Goal: Check status

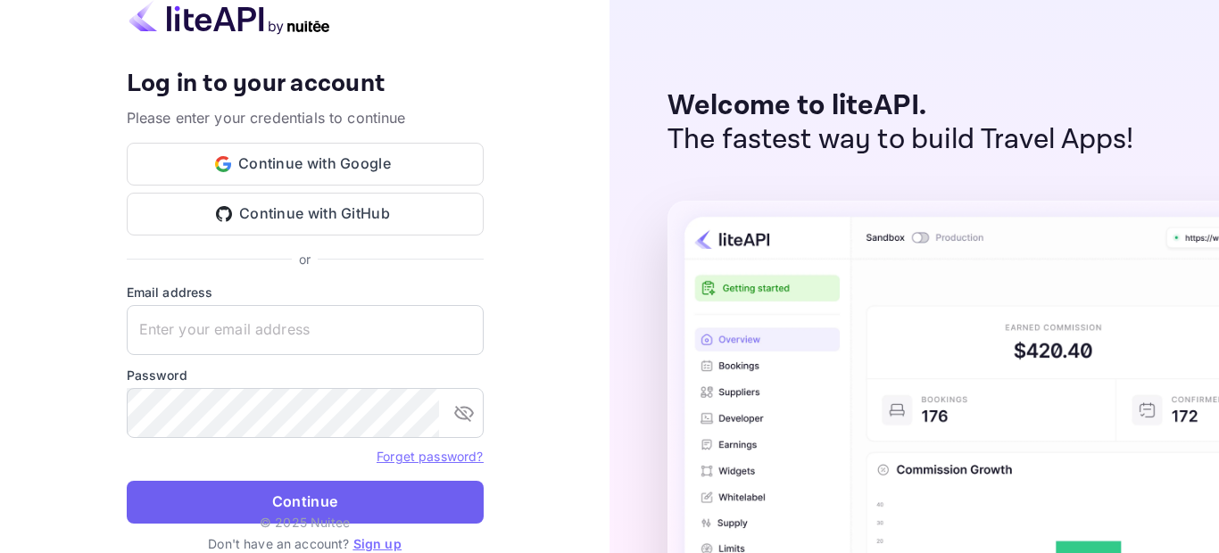
type input "[EMAIL_ADDRESS][DOMAIN_NAME]"
click at [341, 494] on button "Continue" at bounding box center [305, 502] width 357 height 43
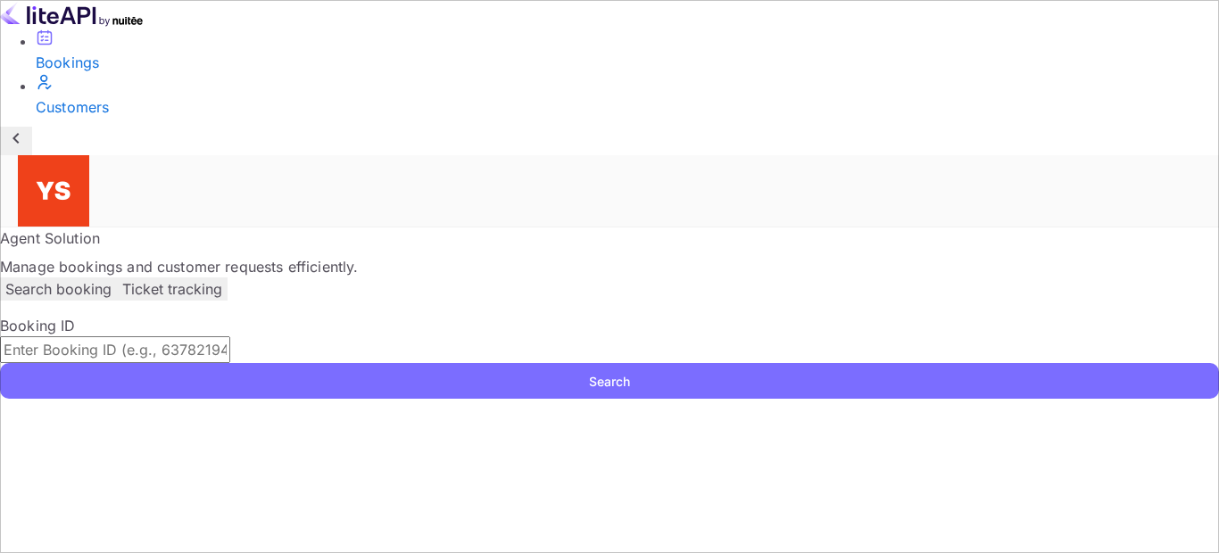
click at [230, 336] on input "text" at bounding box center [115, 349] width 230 height 27
paste input "9583469"
type input "9583469"
click at [340, 363] on button "Search" at bounding box center [609, 381] width 1219 height 36
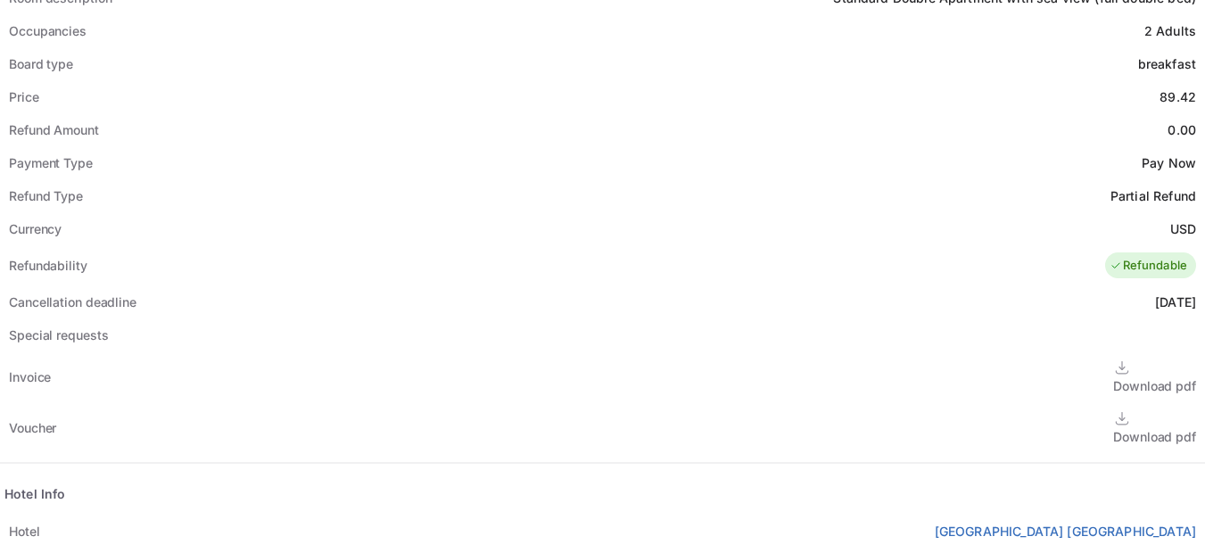
scroll to position [803, 0]
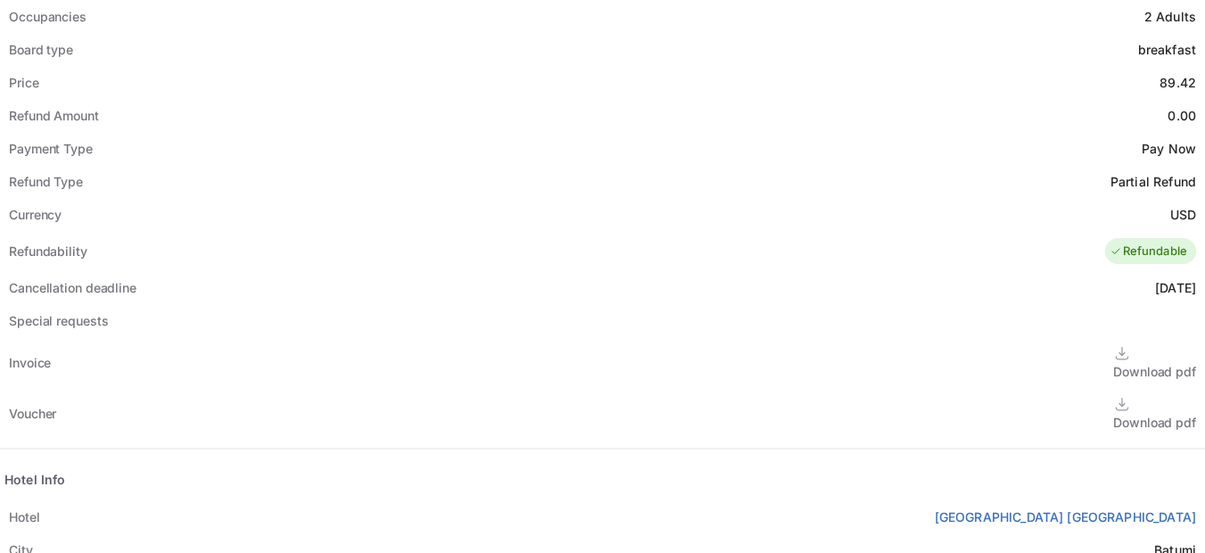
click at [1113, 413] on div "Download pdf" at bounding box center [1154, 422] width 83 height 19
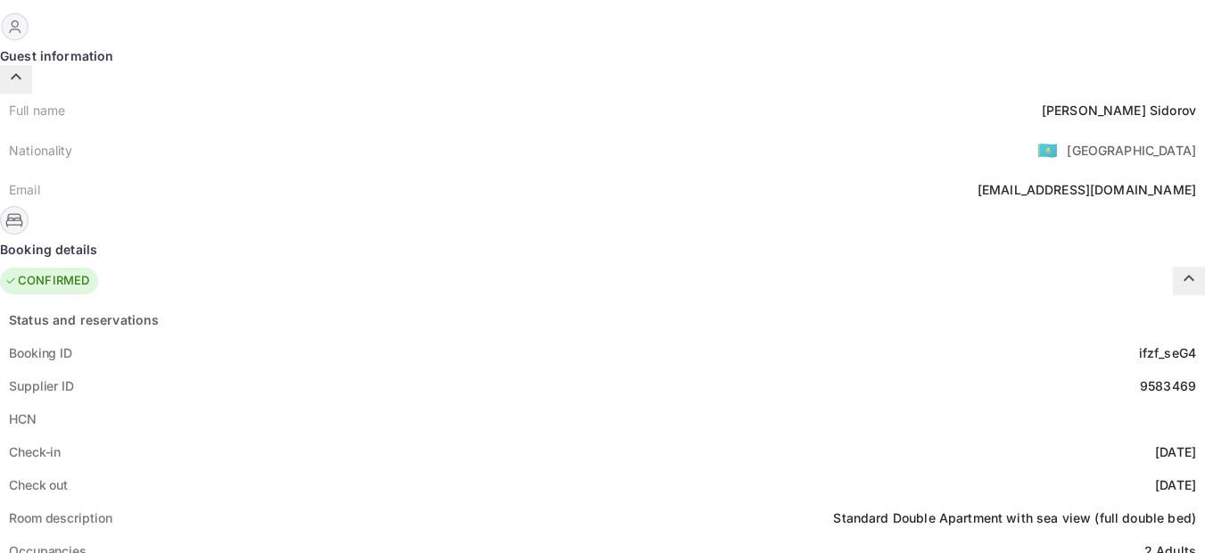
scroll to position [268, 0]
drag, startPoint x: 695, startPoint y: 172, endPoint x: 624, endPoint y: 176, distance: 71.5
click at [624, 337] on div "Booking ID ifzf_seG4" at bounding box center [602, 353] width 1205 height 33
copy div "ifzf_seG4"
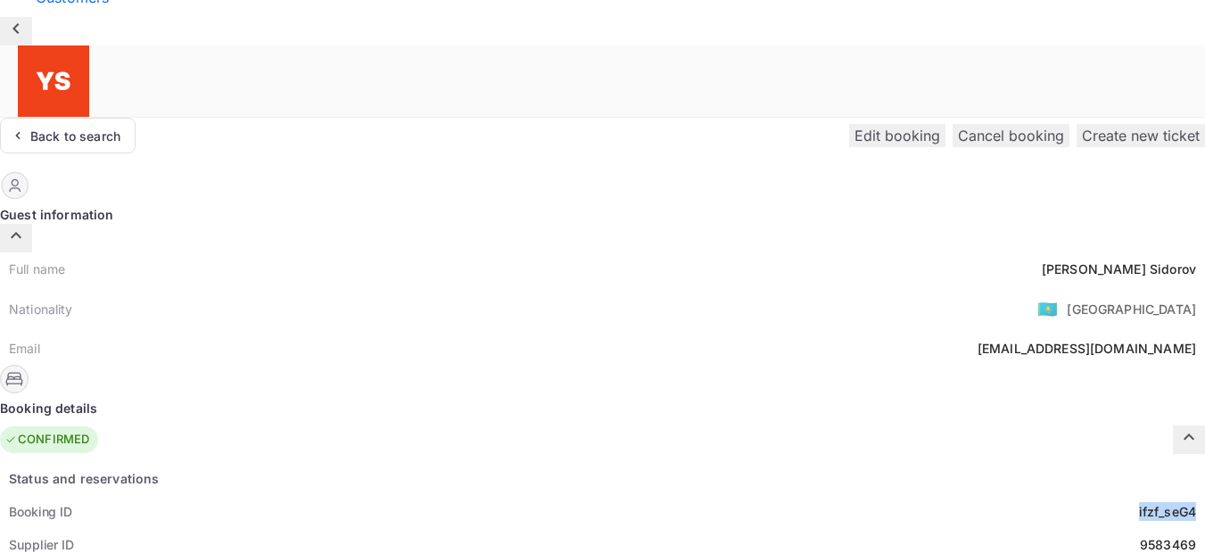
scroll to position [0, 0]
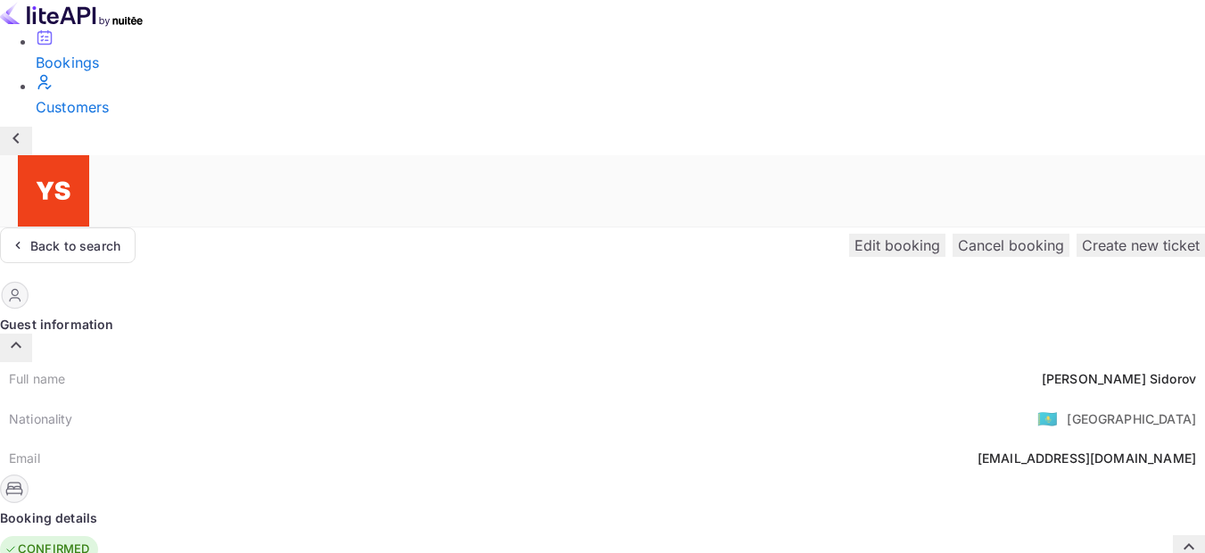
drag, startPoint x: 893, startPoint y: 238, endPoint x: 770, endPoint y: 245, distance: 123.3
copy div "Supplier ID: 9583469"
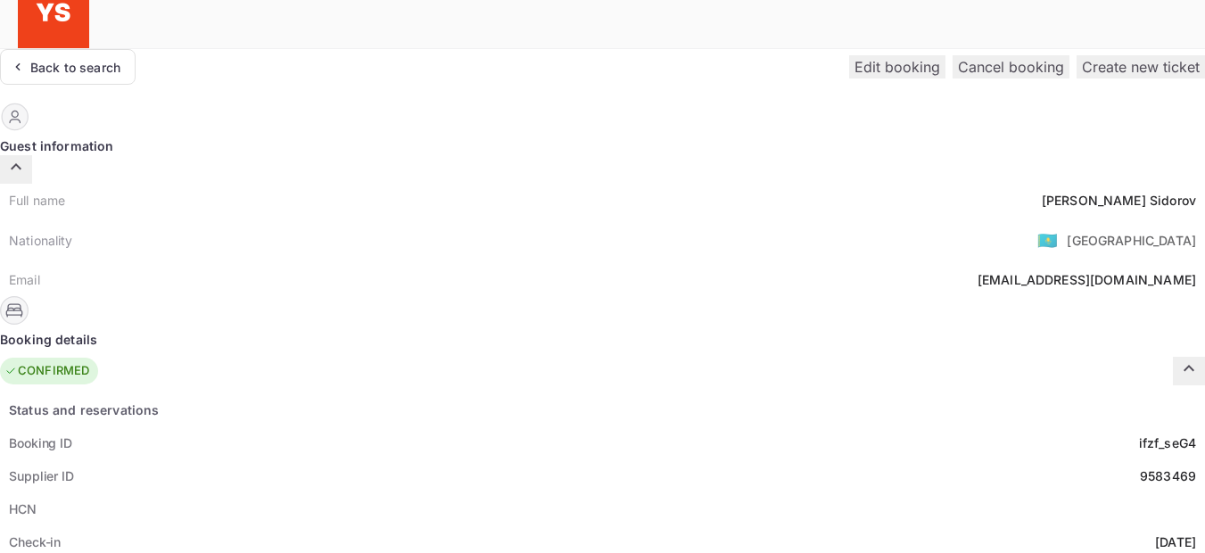
scroll to position [268, 0]
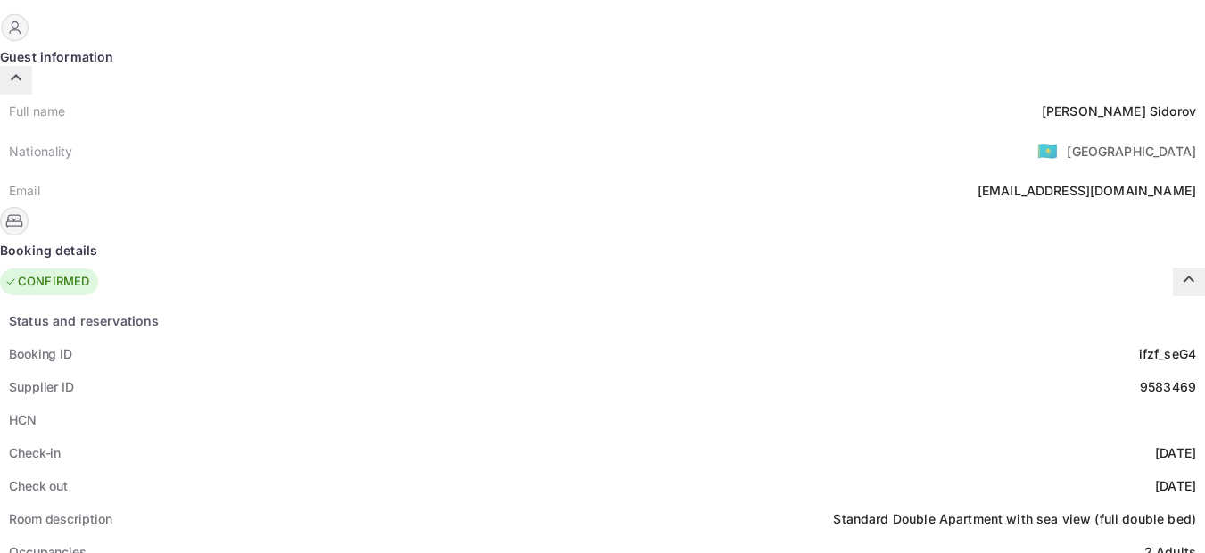
drag, startPoint x: 692, startPoint y: 273, endPoint x: 621, endPoint y: 270, distance: 71.4
click at [1155, 443] on div "[DATE]" at bounding box center [1175, 452] width 41 height 19
copy div "[DATE]"
drag, startPoint x: 695, startPoint y: 305, endPoint x: 618, endPoint y: 305, distance: 76.7
click at [618, 469] on div "Check out [DATE]" at bounding box center [602, 485] width 1205 height 33
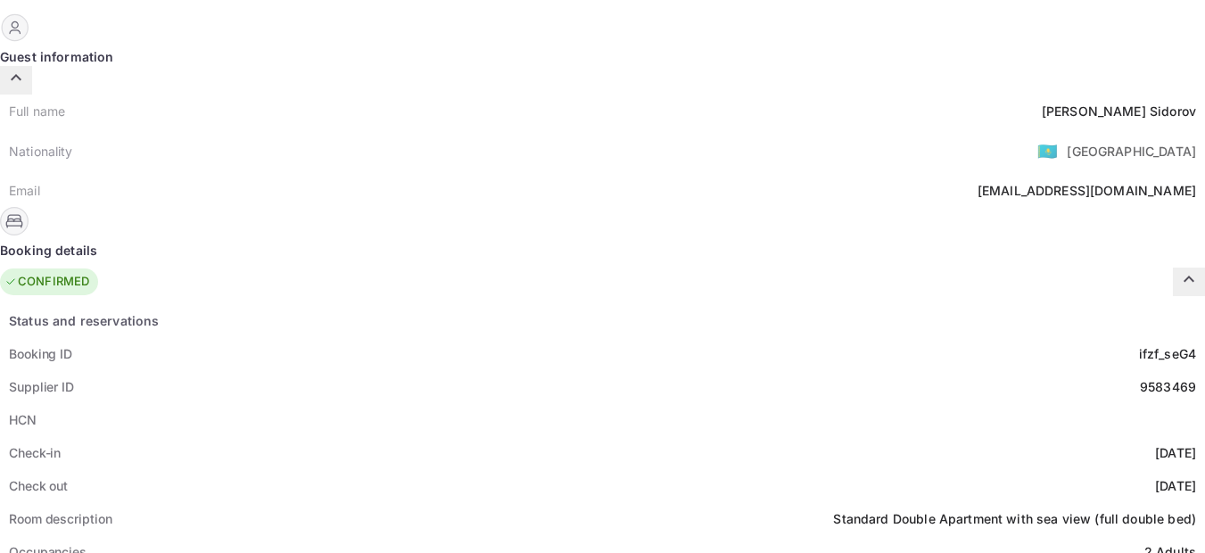
copy div "[DATE]"
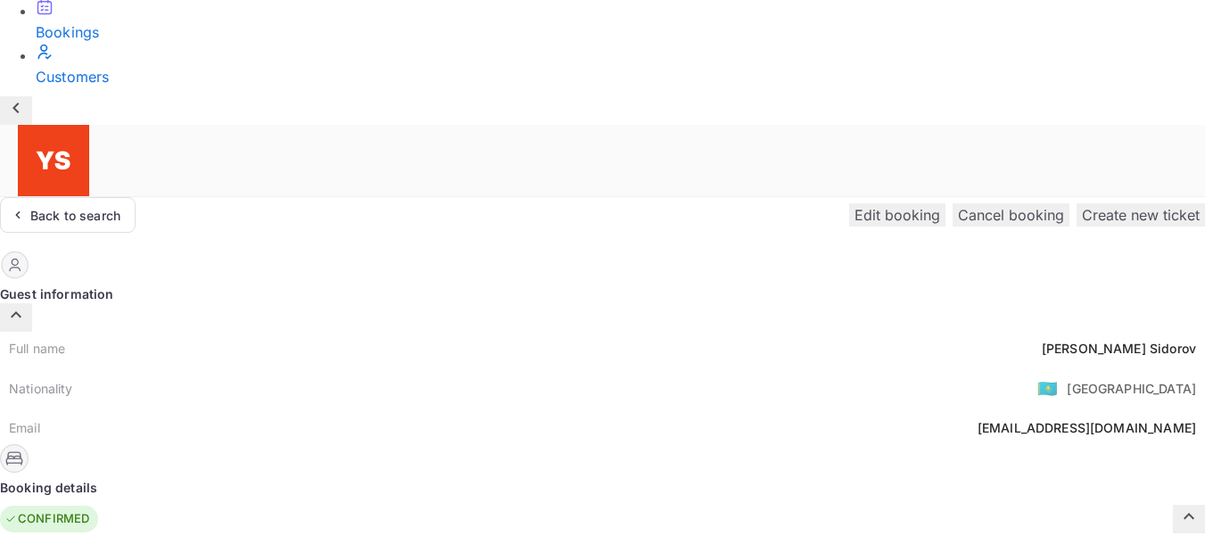
scroll to position [0, 0]
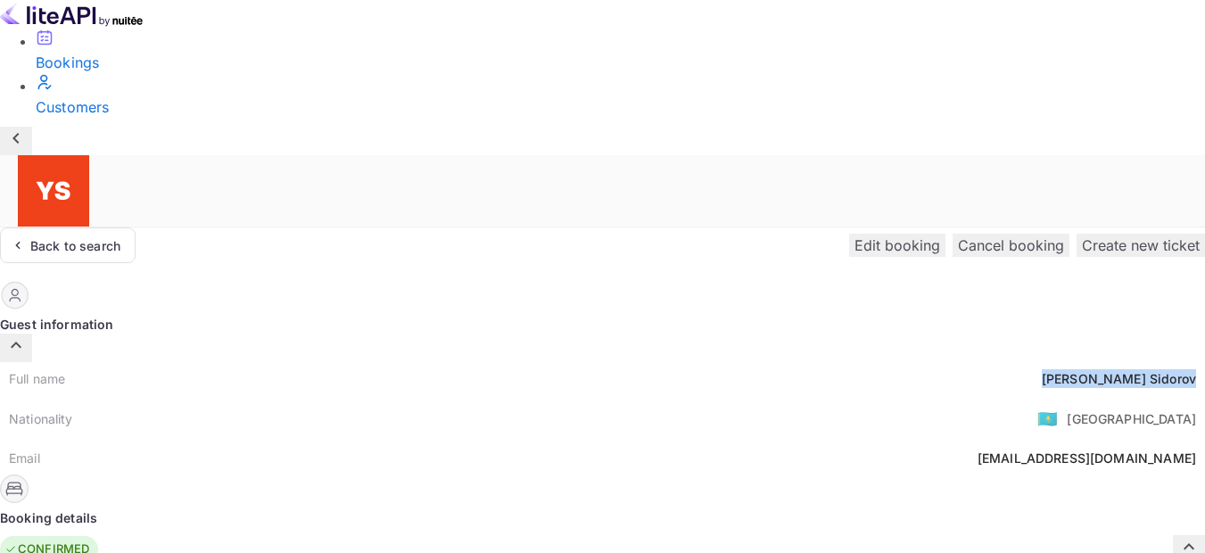
drag, startPoint x: 694, startPoint y: 211, endPoint x: 609, endPoint y: 207, distance: 84.9
click at [609, 362] on div "Full name [PERSON_NAME]" at bounding box center [602, 378] width 1205 height 33
copy div "[PERSON_NAME]"
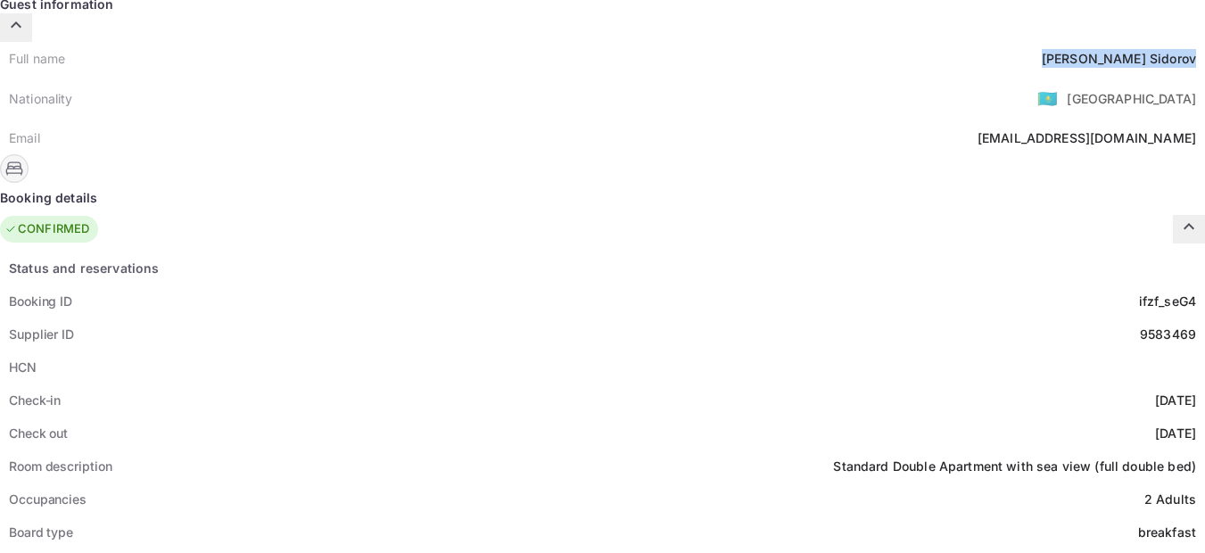
scroll to position [357, 0]
